Goal: Find contact information: Find contact information

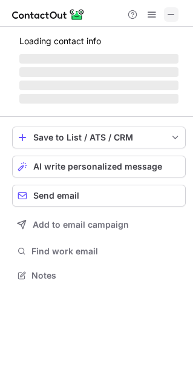
scroll to position [274, 192]
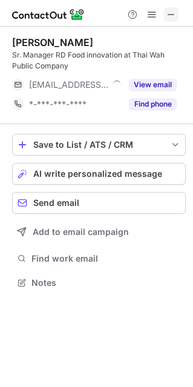
click at [172, 17] on span at bounding box center [171, 15] width 10 height 10
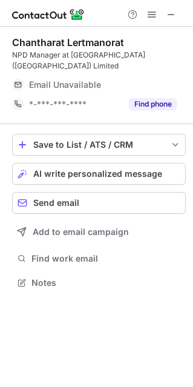
scroll to position [274, 192]
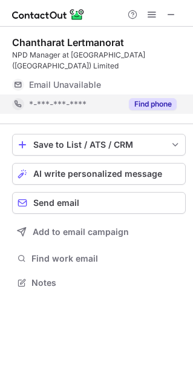
click at [164, 105] on button "Find phone" at bounding box center [153, 104] width 48 height 12
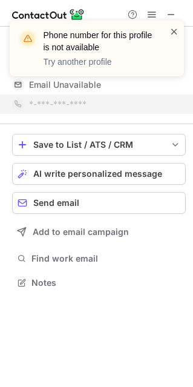
click at [169, 31] on span at bounding box center [174, 31] width 10 height 12
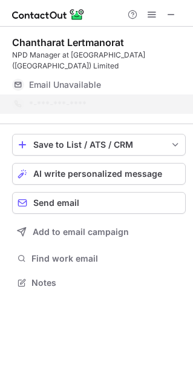
click at [171, 17] on div "Phone number for this profile is not available Try another profile" at bounding box center [97, 53] width 194 height 90
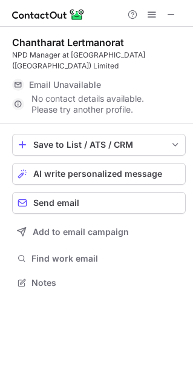
click at [171, 15] on span at bounding box center [171, 15] width 10 height 10
